Goal: Task Accomplishment & Management: Complete application form

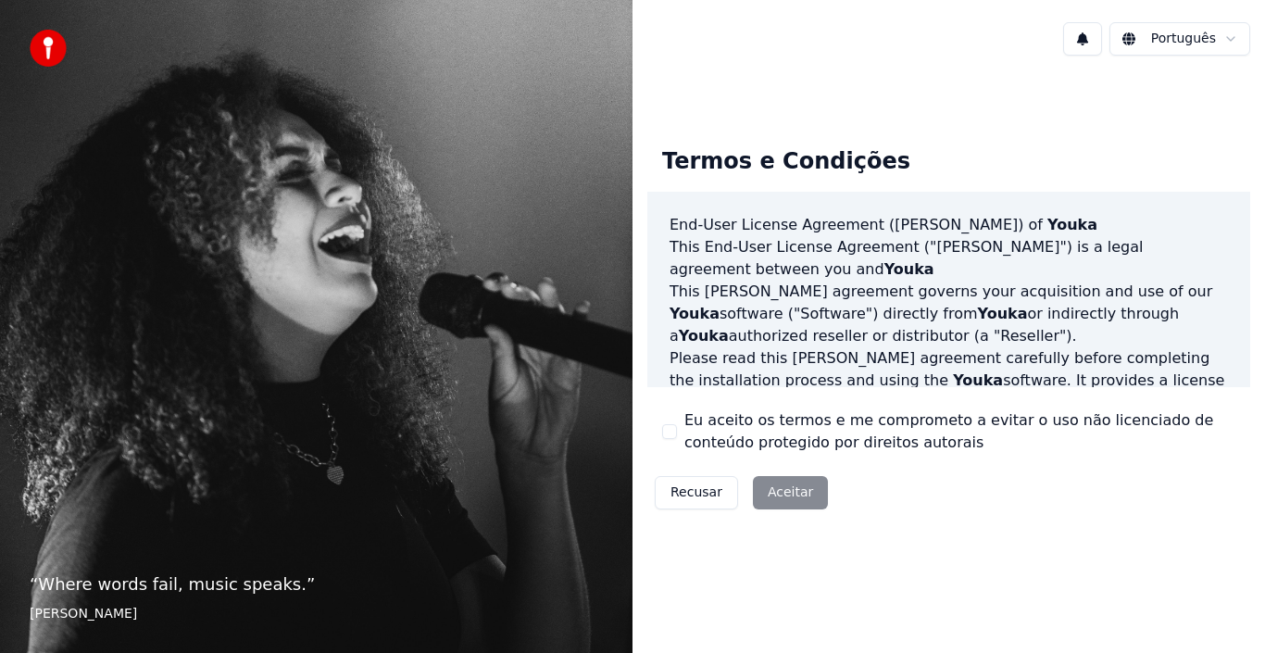
click at [671, 431] on button "Eu aceito os termos e me comprometo a evitar o uso não licenciado de conteúdo p…" at bounding box center [669, 431] width 15 height 15
click at [772, 488] on button "Aceitar" at bounding box center [790, 492] width 75 height 33
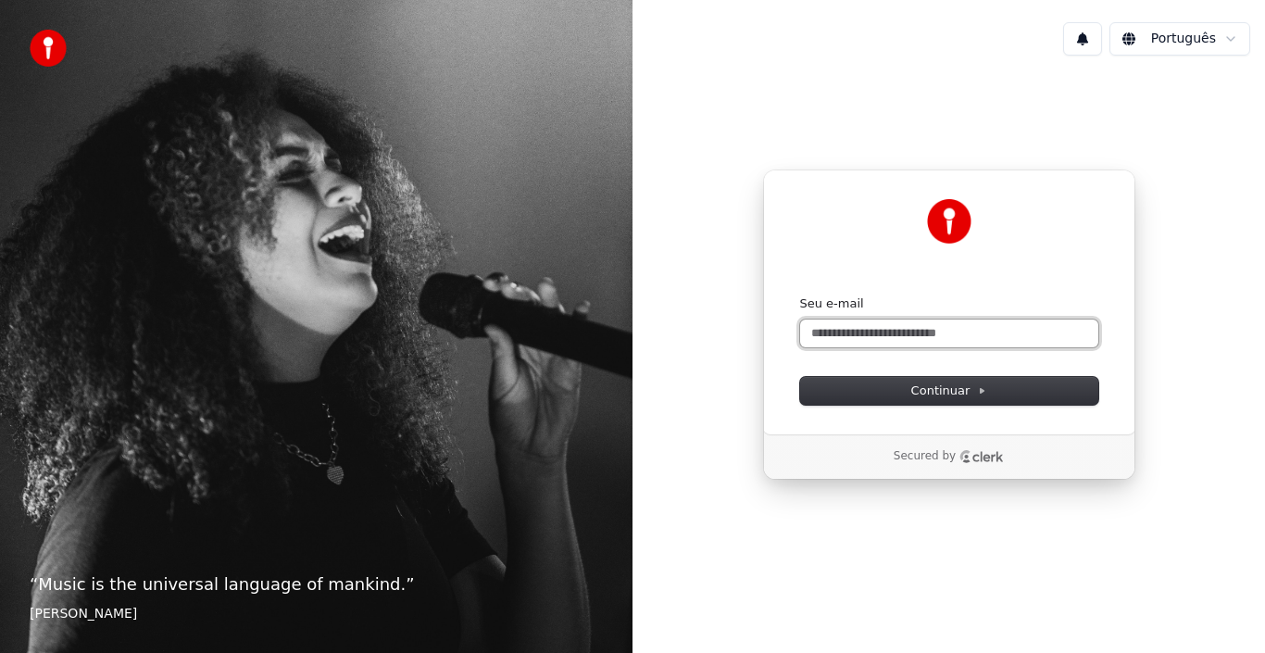
click at [841, 333] on input "Seu e-mail" at bounding box center [949, 333] width 298 height 28
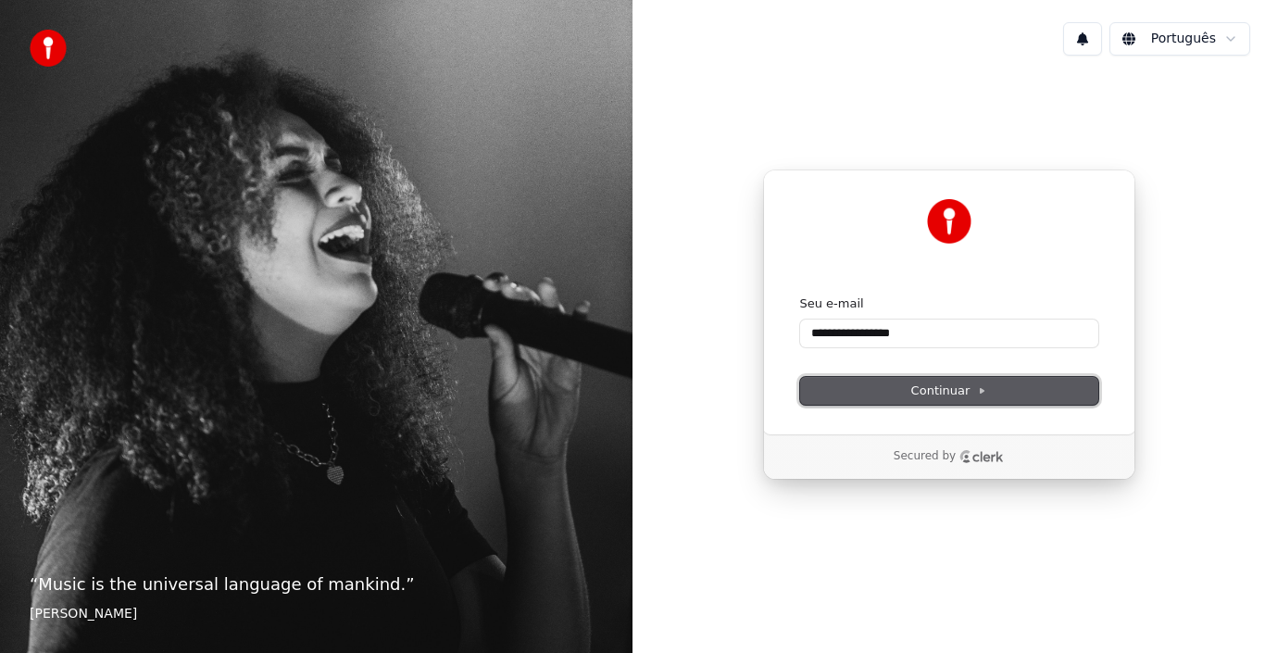
click at [863, 397] on button "Continuar" at bounding box center [949, 391] width 298 height 28
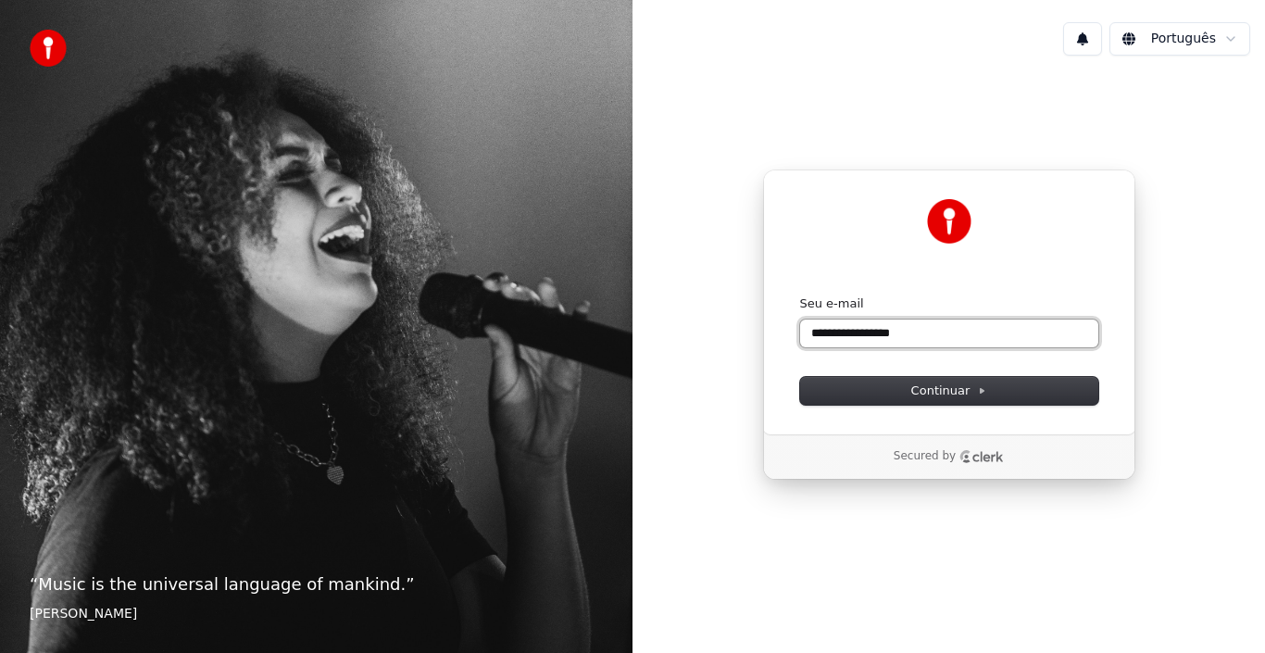
drag, startPoint x: 925, startPoint y: 333, endPoint x: 803, endPoint y: 333, distance: 122.2
click at [803, 333] on input "**********" at bounding box center [949, 333] width 298 height 28
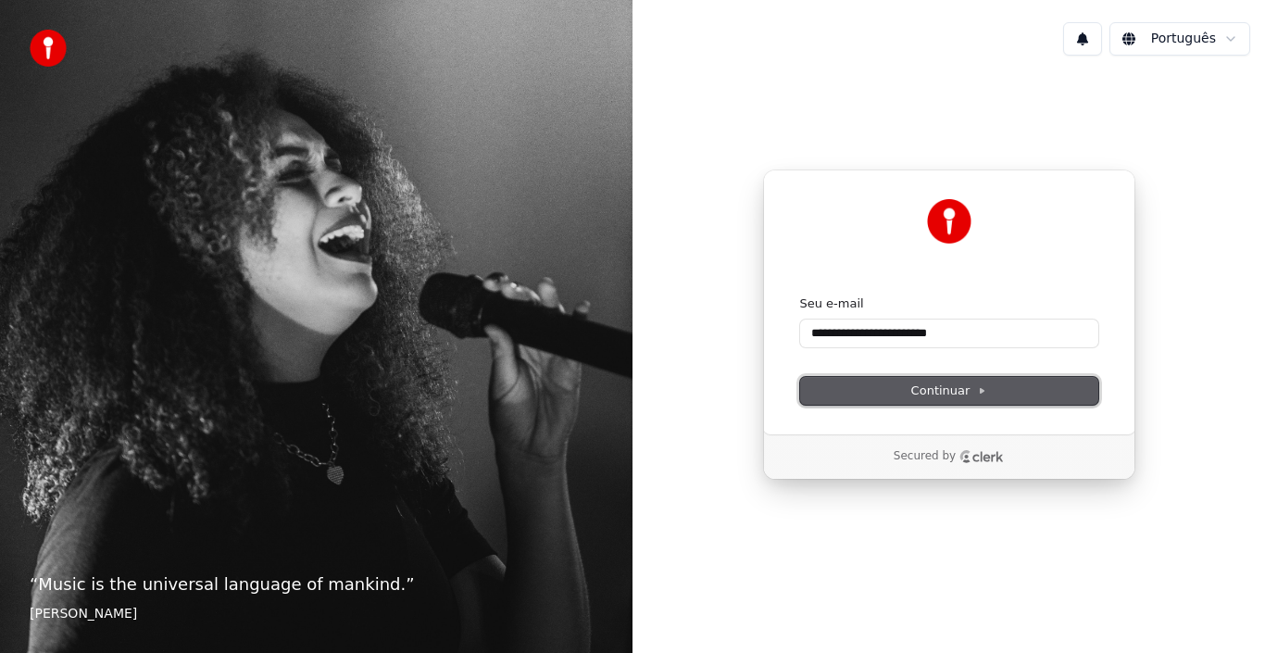
click at [853, 393] on button "Continuar" at bounding box center [949, 391] width 298 height 28
type input "**********"
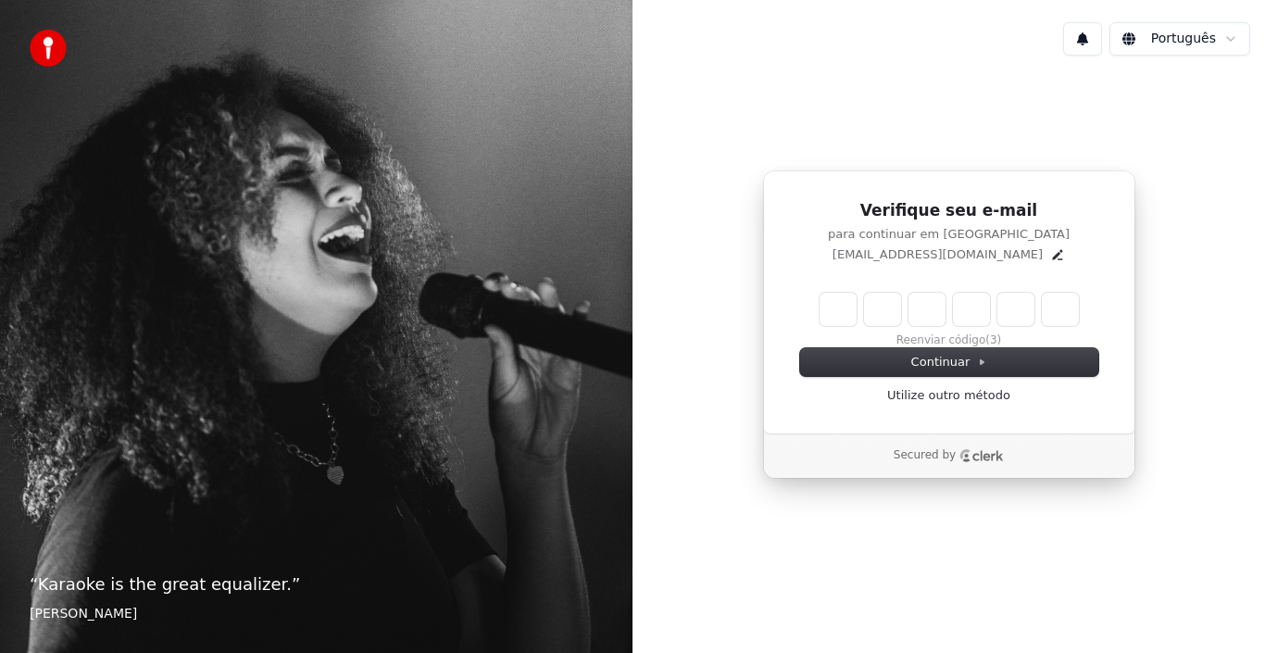
click at [841, 317] on input "Enter verification code" at bounding box center [948, 309] width 259 height 33
type input "******"
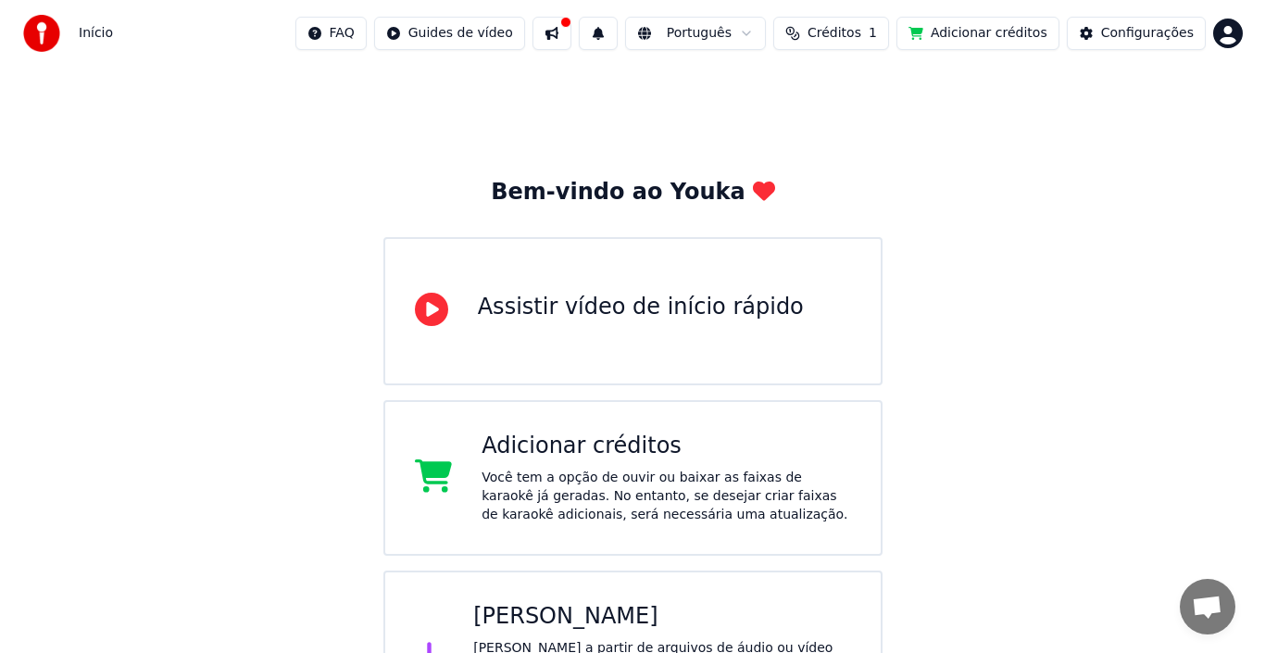
scroll to position [73, 0]
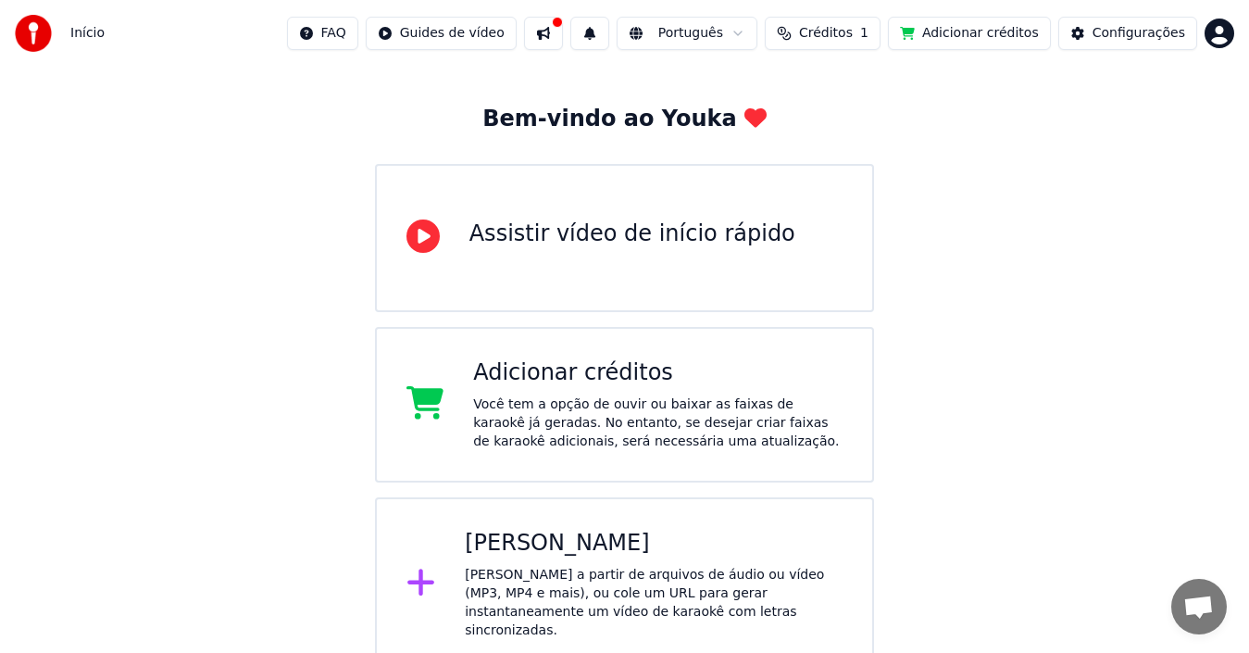
click at [545, 544] on div "[PERSON_NAME]" at bounding box center [654, 544] width 378 height 30
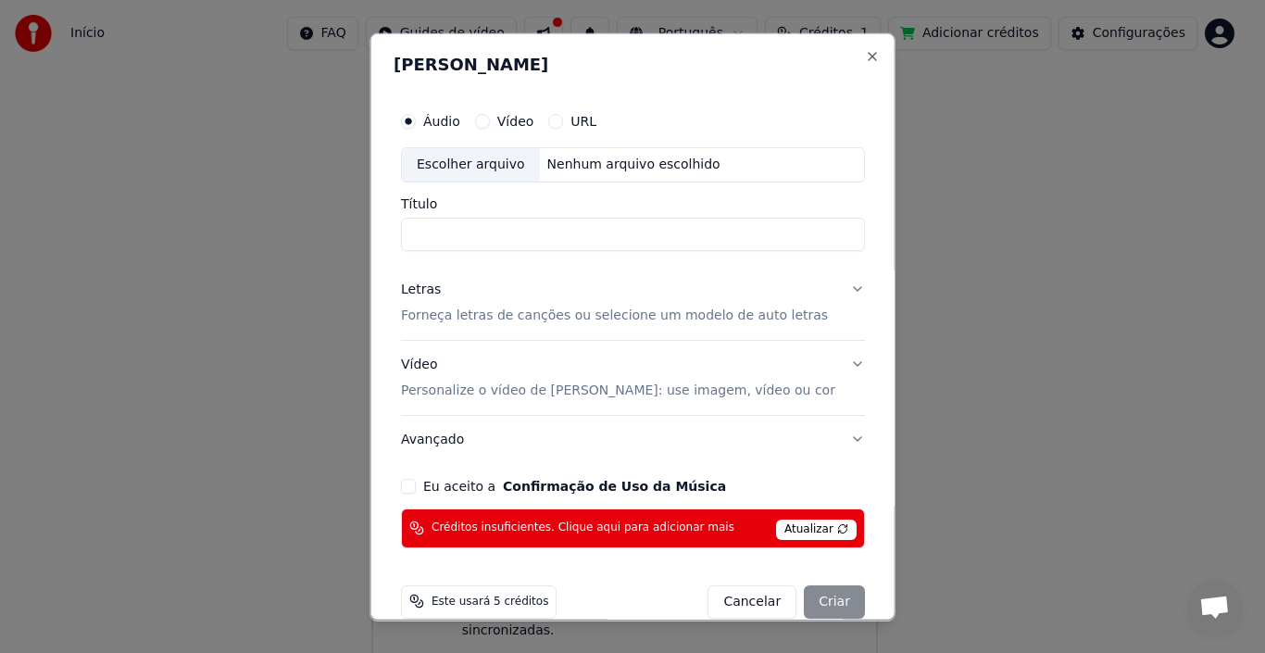
scroll to position [27, 0]
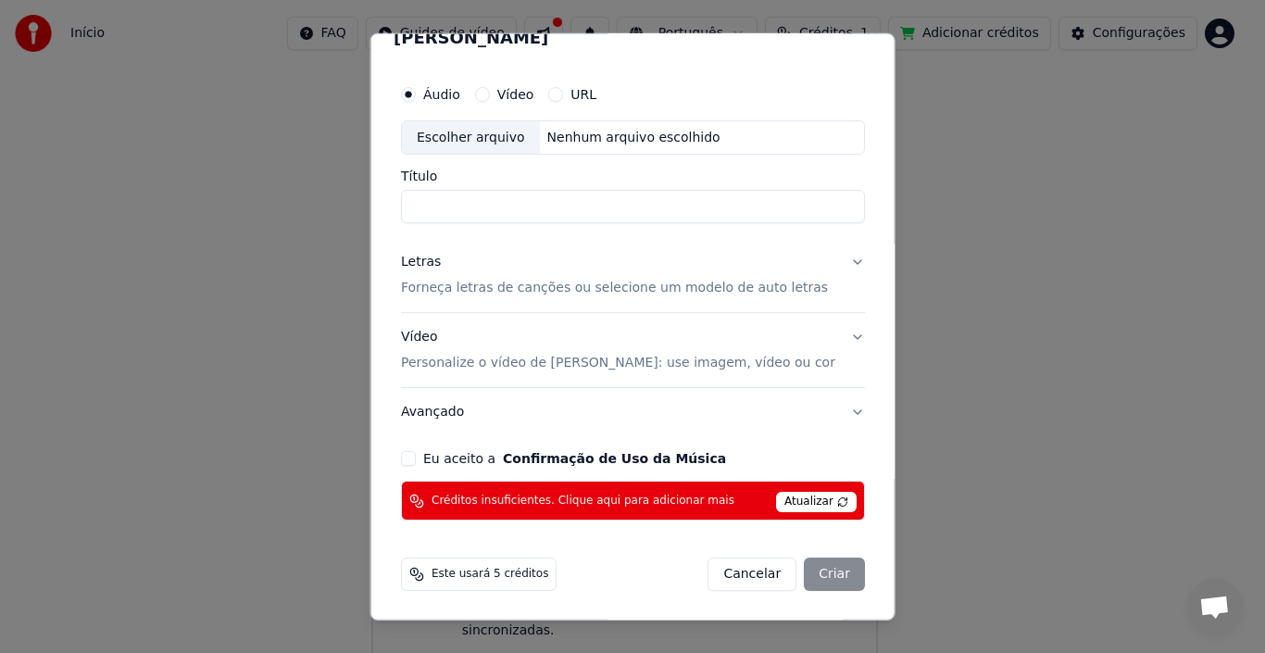
click at [819, 261] on button "Letras Forneça letras de canções ou selecione um modelo de auto letras" at bounding box center [633, 275] width 464 height 74
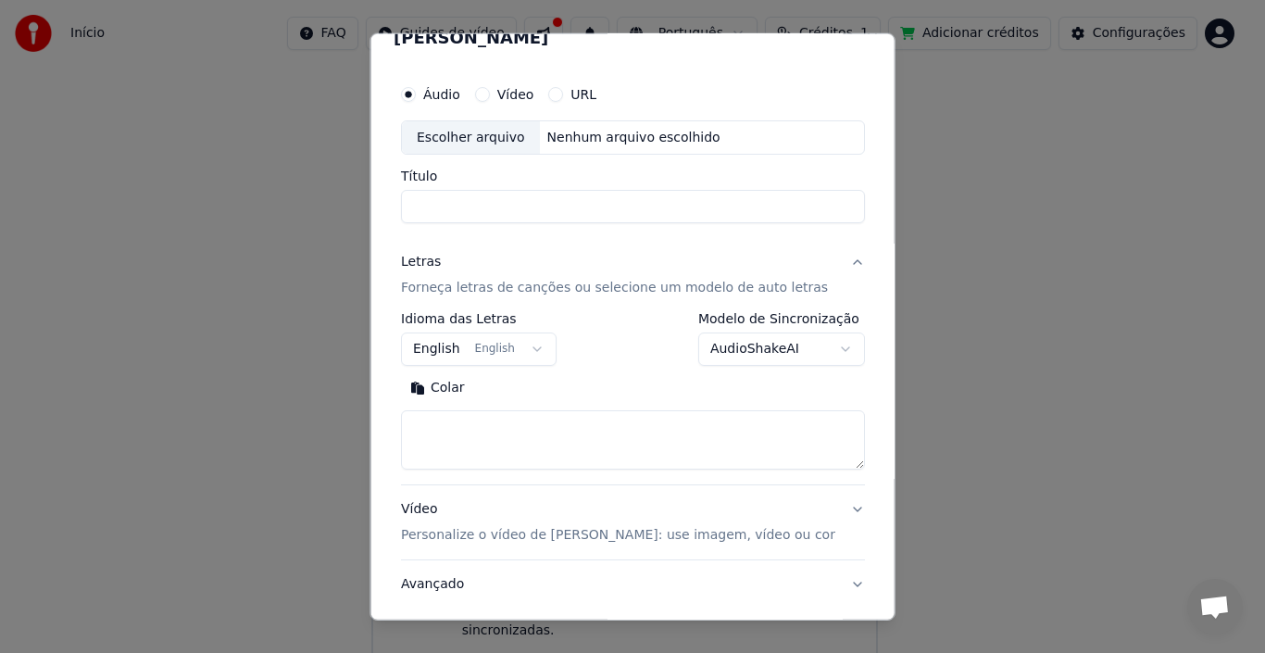
click at [819, 261] on button "Letras Forneça letras de canções ou selecione um modelo de auto letras" at bounding box center [633, 275] width 464 height 74
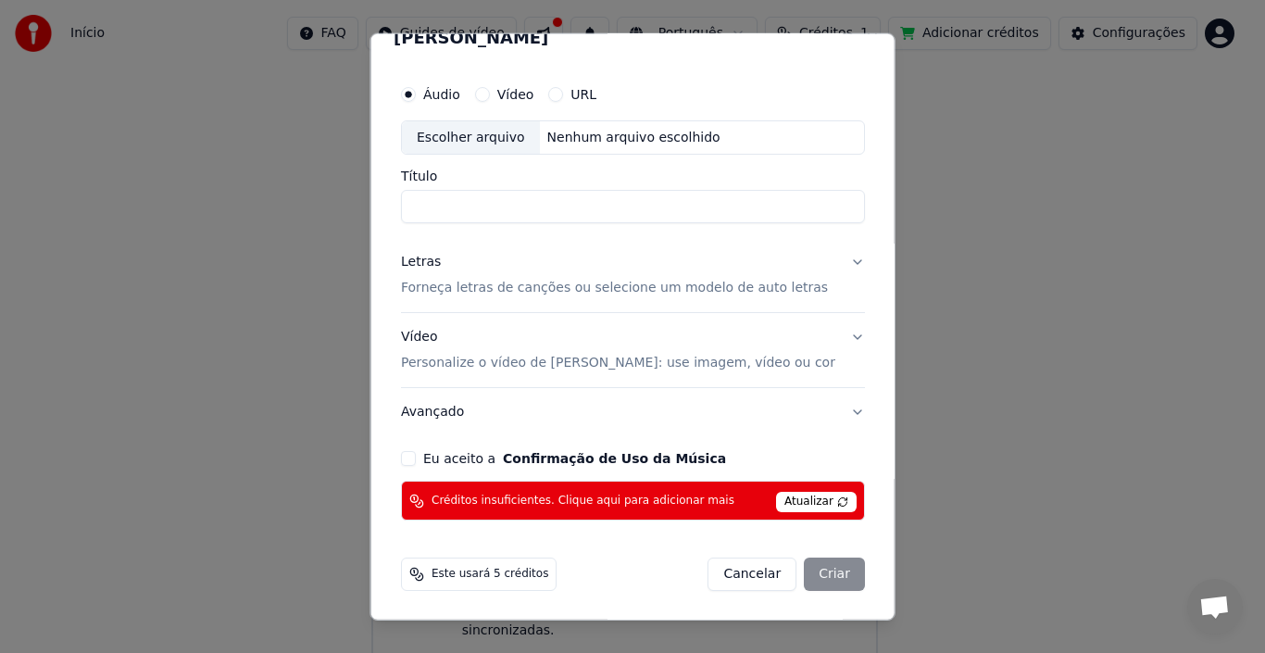
click at [825, 411] on button "Avançado" at bounding box center [633, 412] width 464 height 48
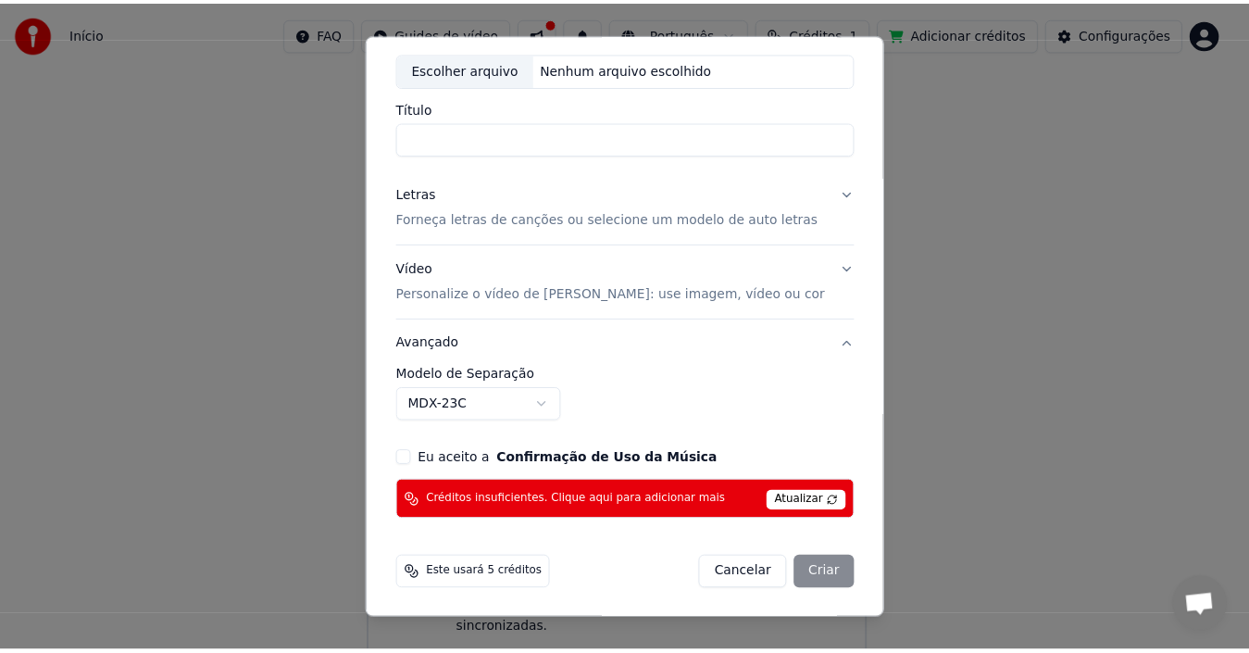
scroll to position [0, 0]
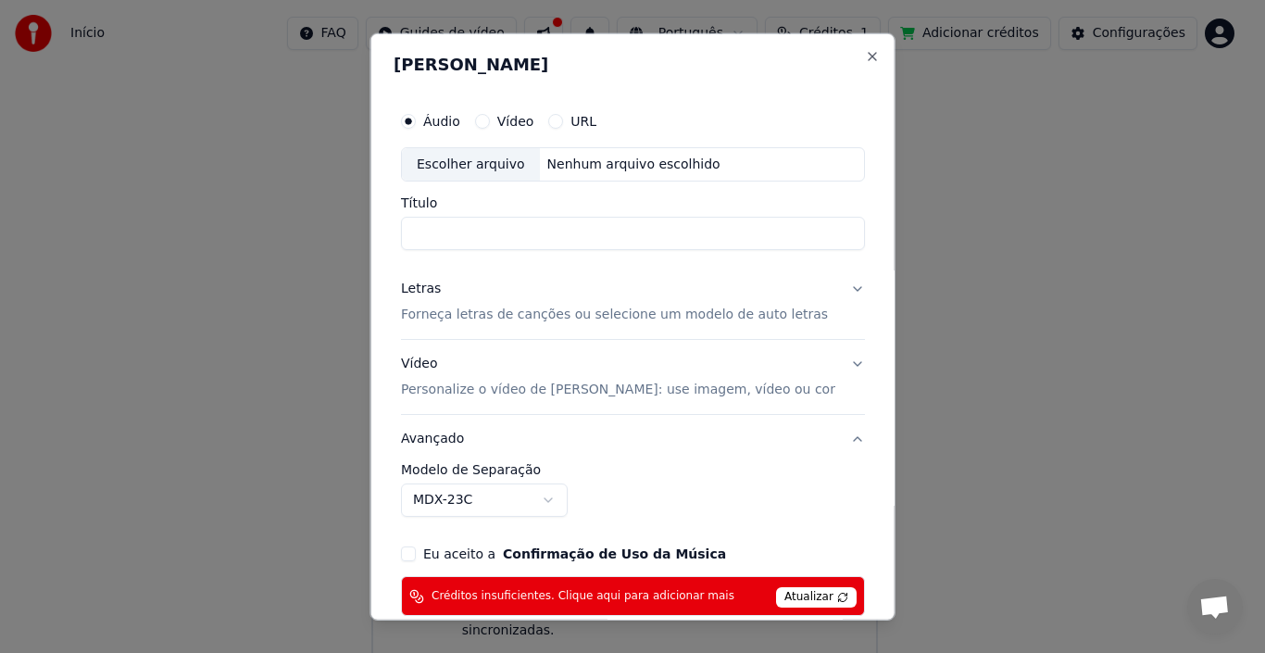
click at [521, 121] on label "Vídeo" at bounding box center [514, 120] width 37 height 13
click at [489, 121] on button "Vídeo" at bounding box center [481, 120] width 15 height 15
click at [443, 119] on label "Áudio" at bounding box center [441, 120] width 37 height 13
click at [416, 119] on button "Áudio" at bounding box center [408, 120] width 15 height 15
click at [864, 56] on button "Close" at bounding box center [871, 55] width 15 height 15
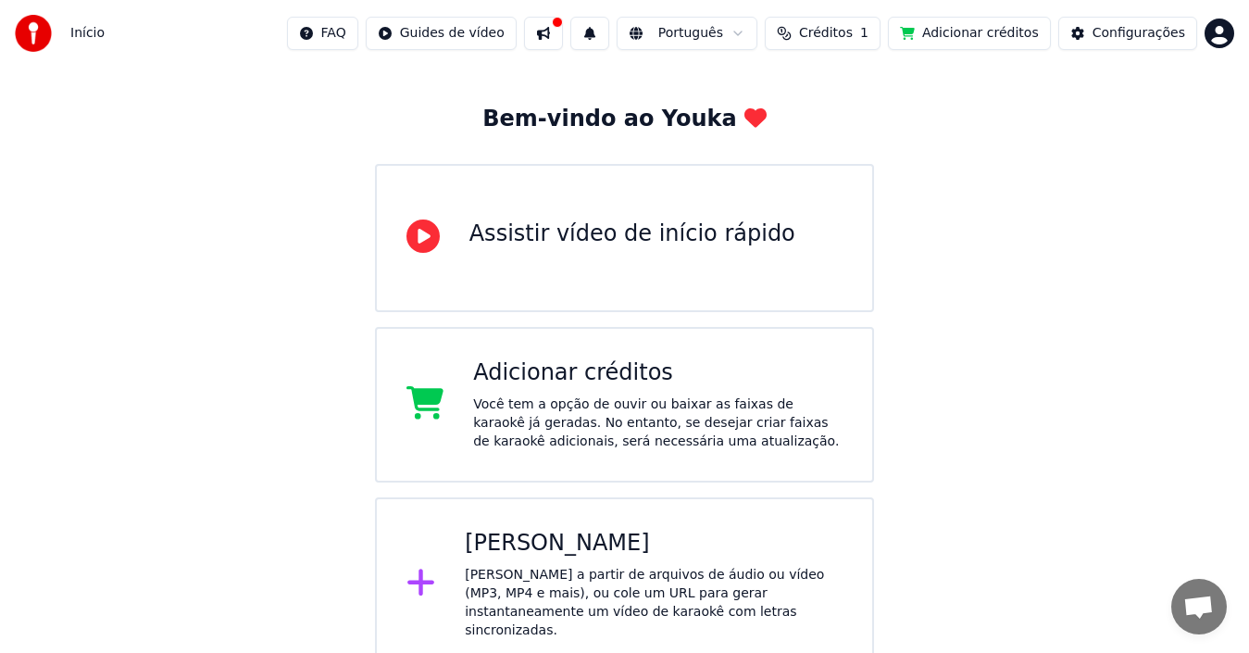
click at [1215, 37] on html "Início FAQ Guides de vídeo Português Créditos 1 Adicionar créditos Configuraçõe…" at bounding box center [624, 299] width 1249 height 744
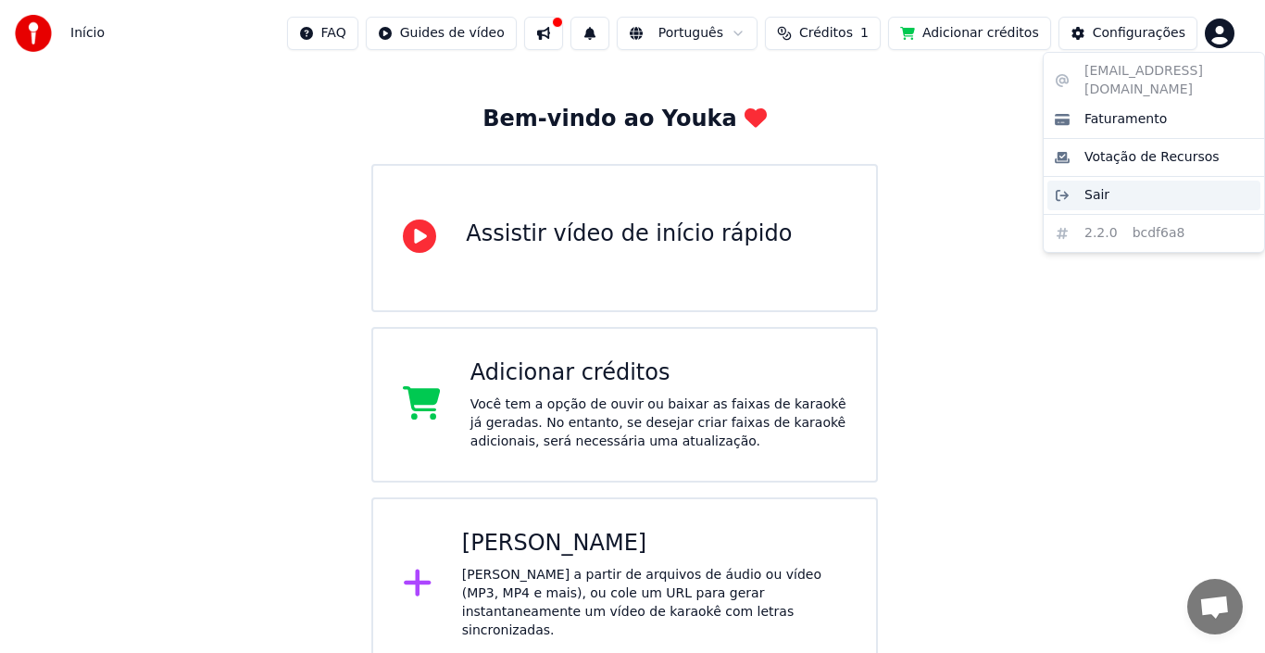
click at [1110, 181] on div "Sair" at bounding box center [1153, 196] width 213 height 30
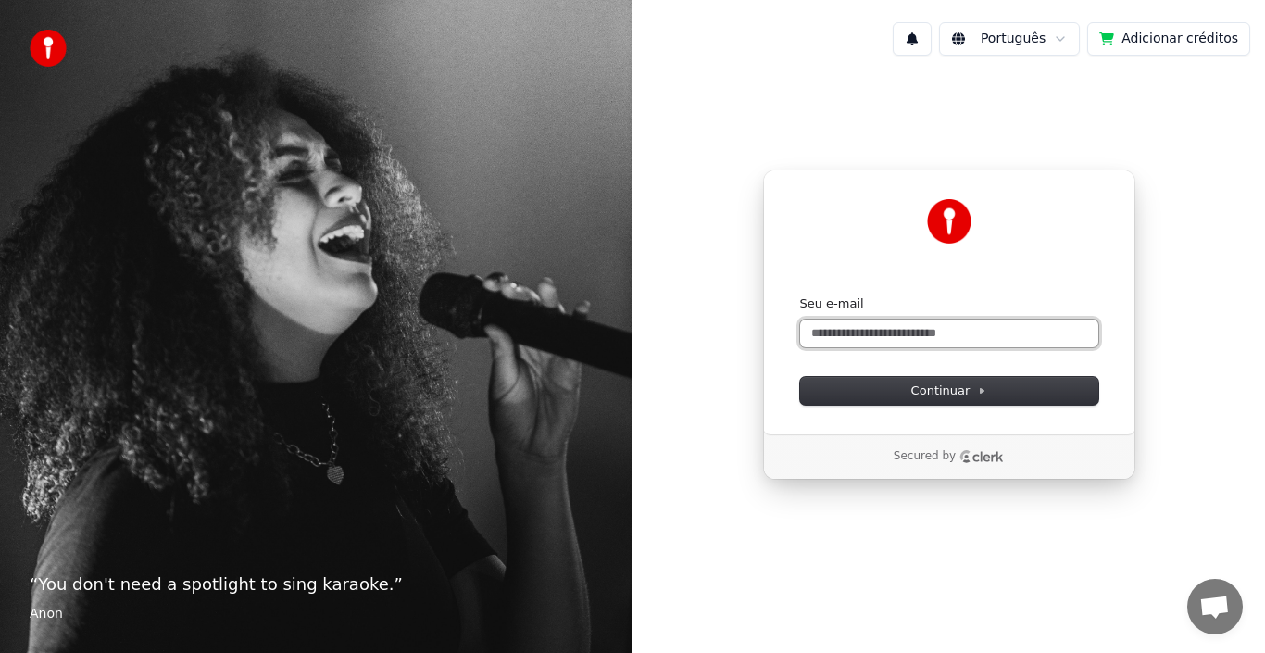
click at [829, 327] on input "Seu e-mail" at bounding box center [949, 333] width 298 height 28
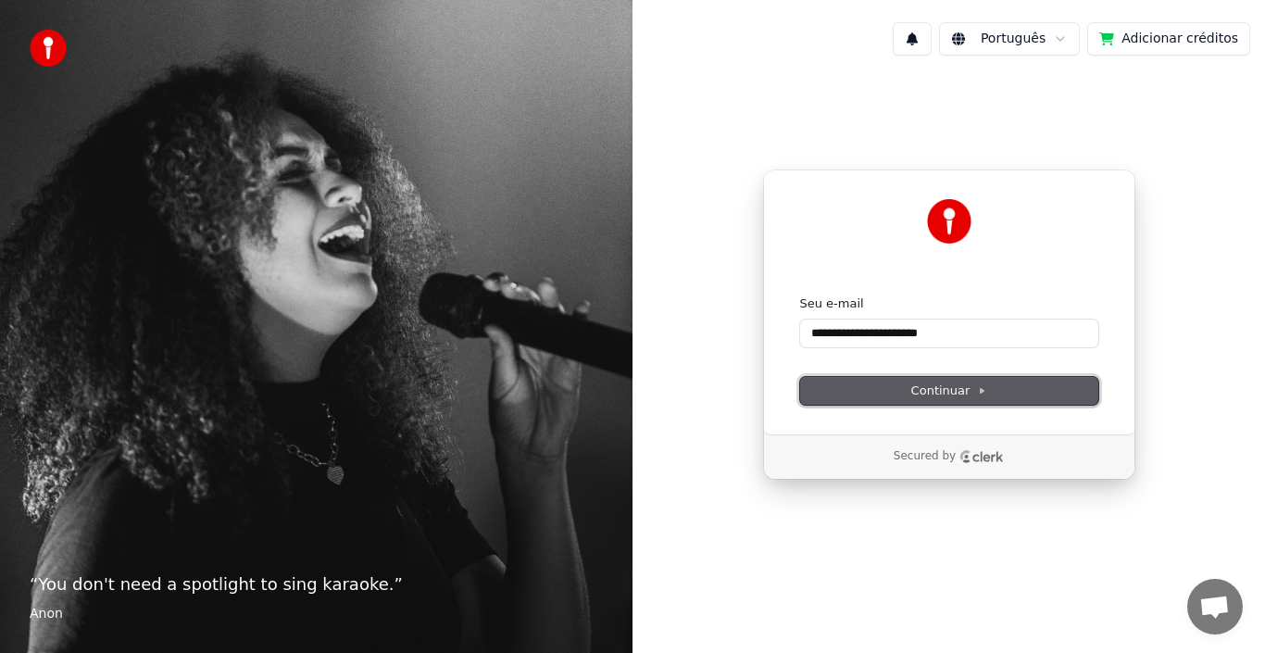
click at [810, 394] on button "Continuar" at bounding box center [949, 391] width 298 height 28
type input "**********"
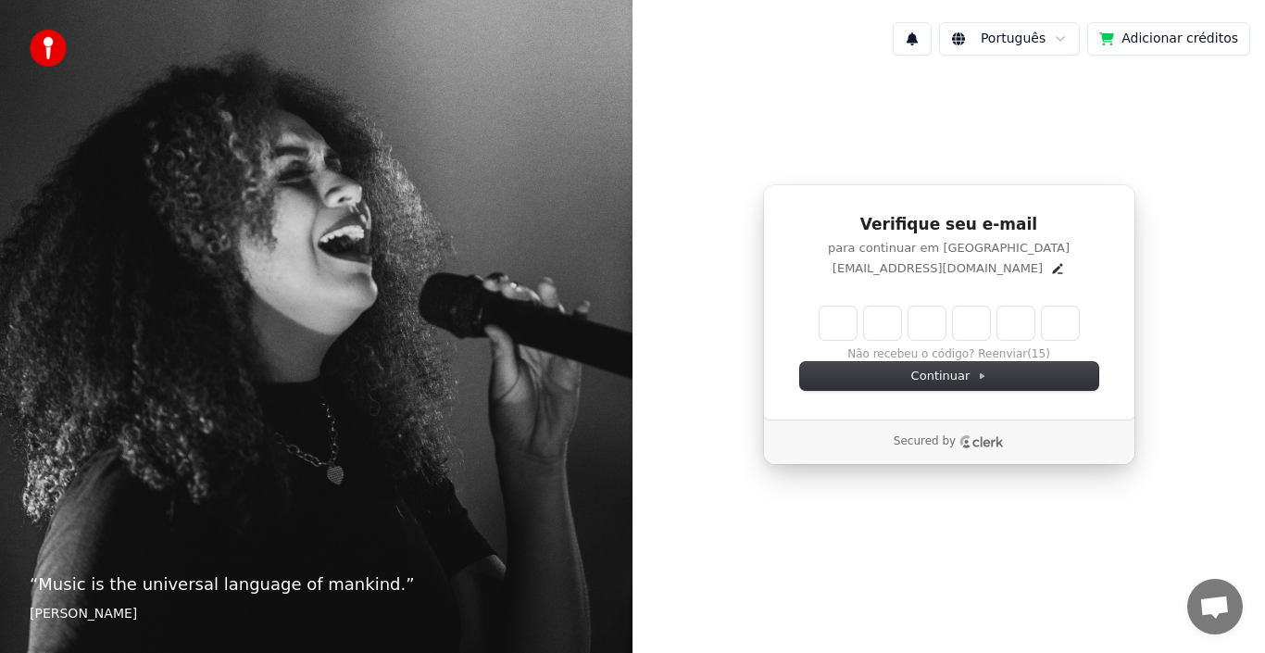
click at [836, 333] on input "Enter verification code" at bounding box center [948, 322] width 259 height 33
type input "******"
